Goal: Transaction & Acquisition: Obtain resource

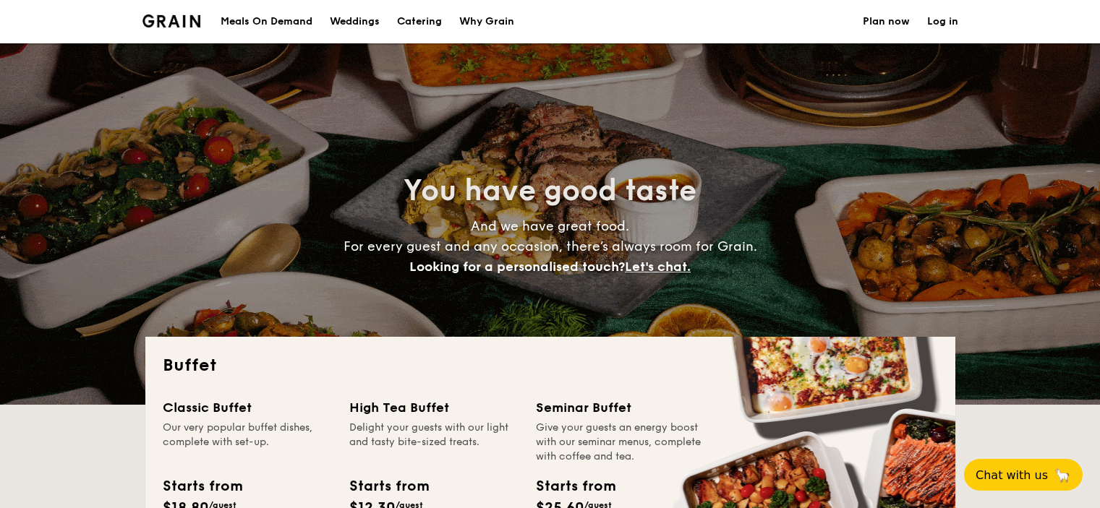
select select
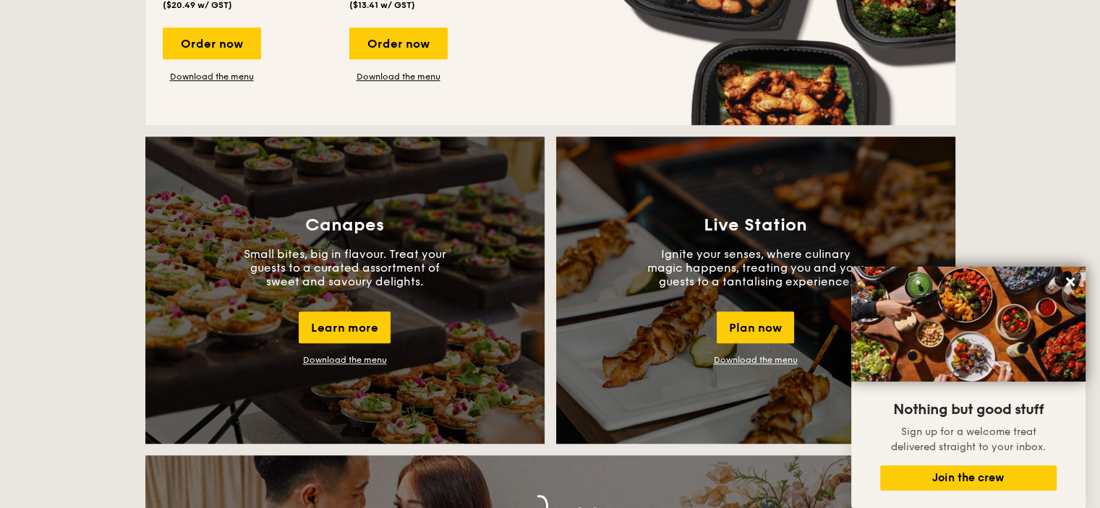
scroll to position [1301, 0]
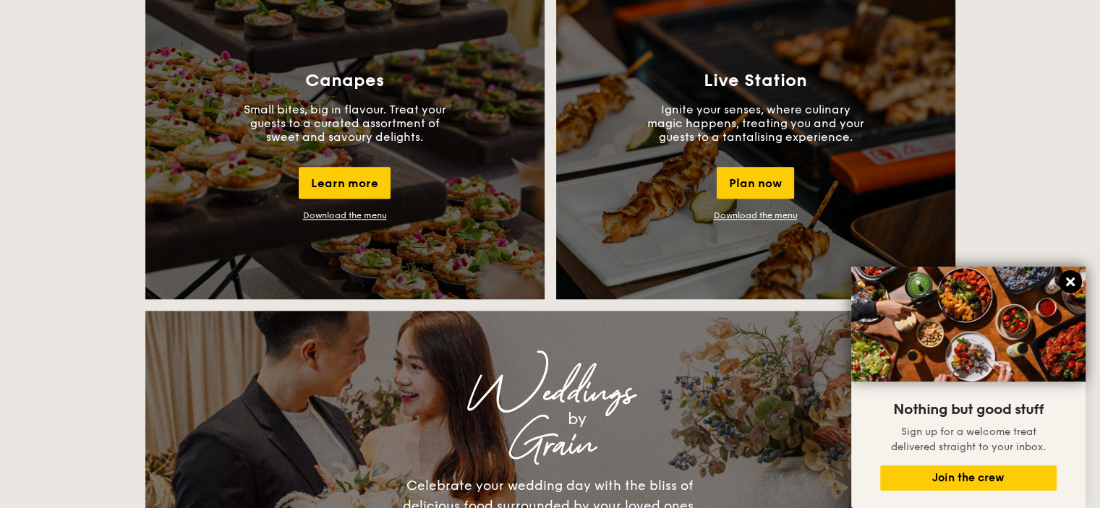
click at [1068, 286] on icon at bounding box center [1070, 282] width 9 height 9
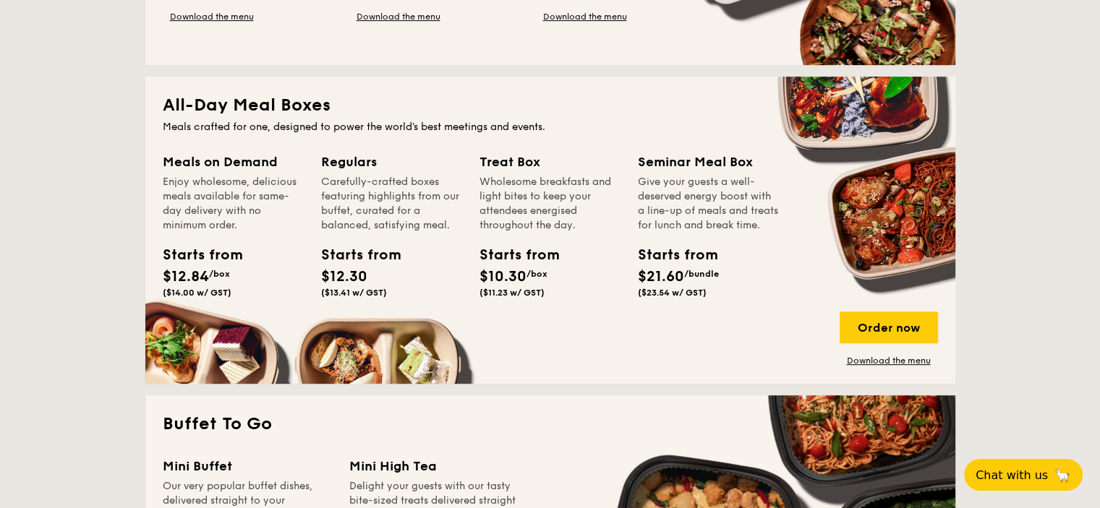
scroll to position [578, 0]
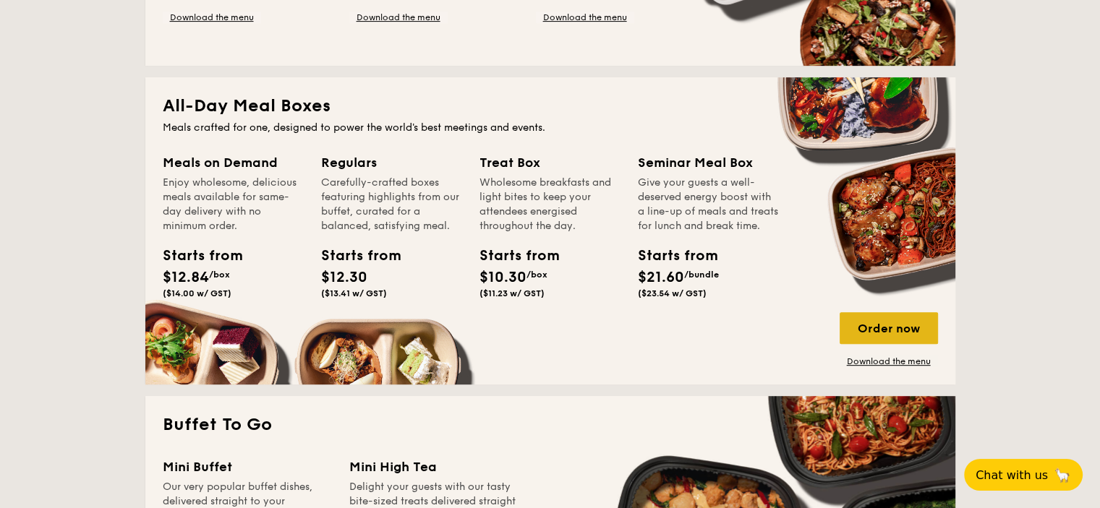
click at [871, 326] on div "Order now" at bounding box center [888, 328] width 98 height 32
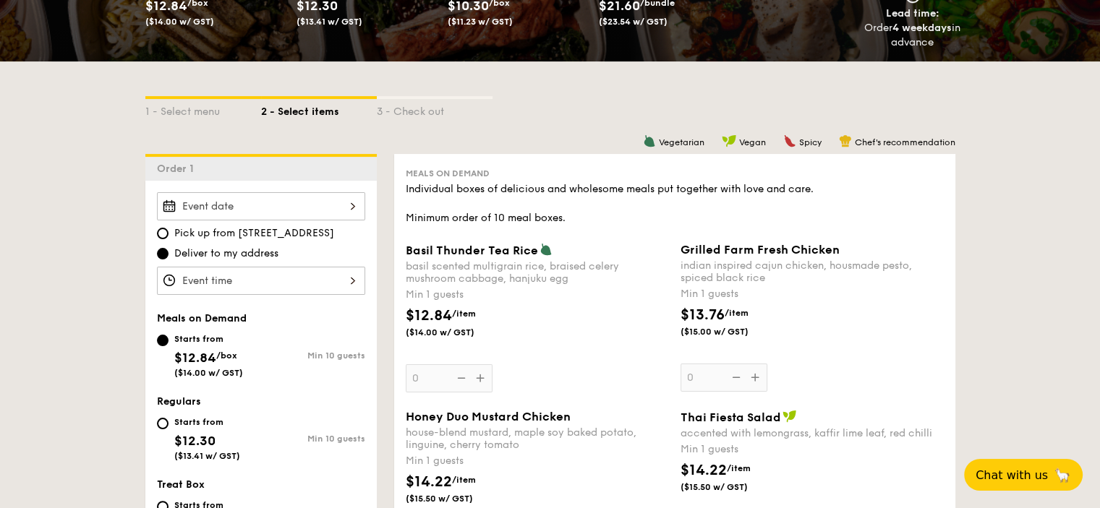
scroll to position [289, 0]
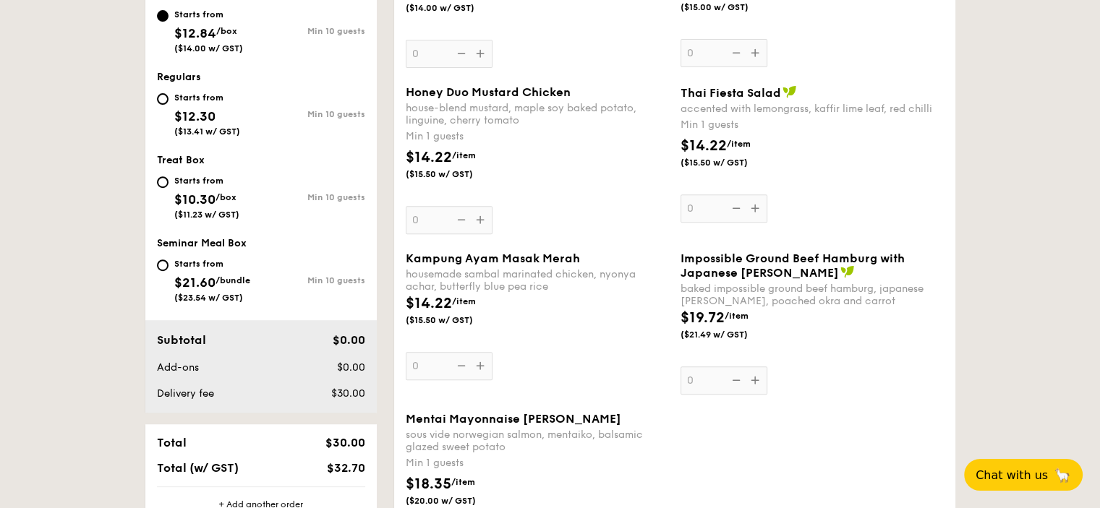
select select
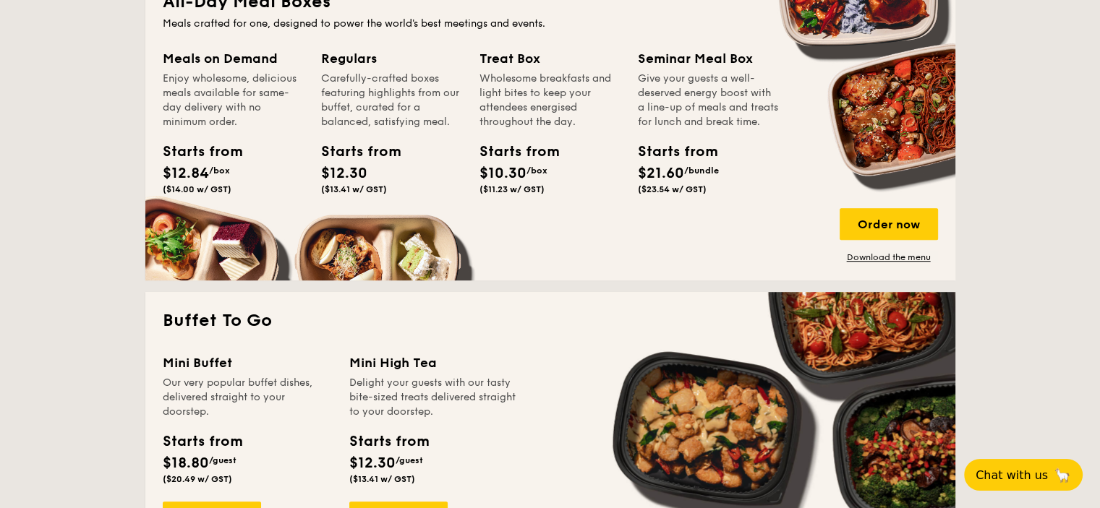
scroll to position [538, 0]
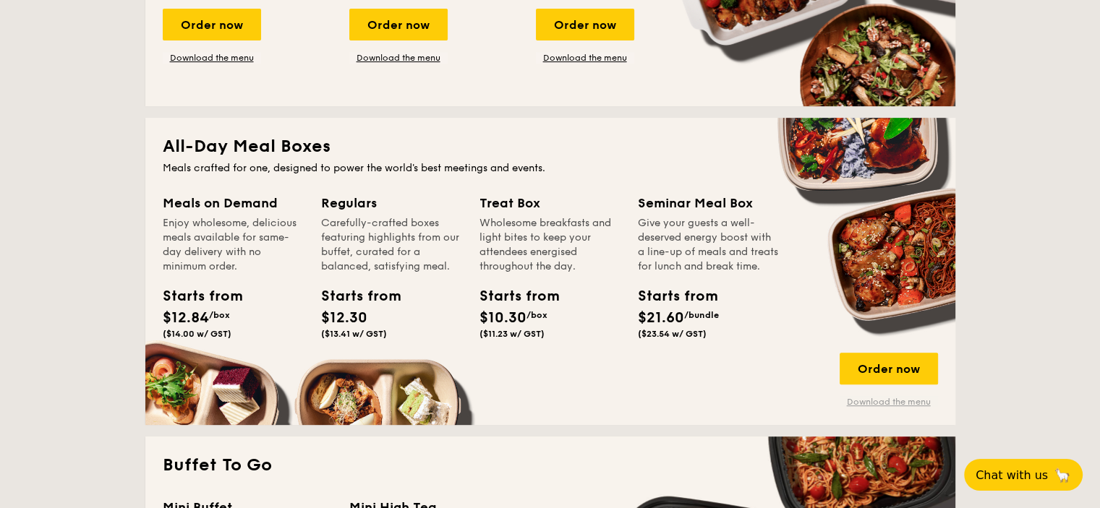
click at [894, 396] on link "Download the menu" at bounding box center [888, 402] width 98 height 12
